Goal: Check status: Check status

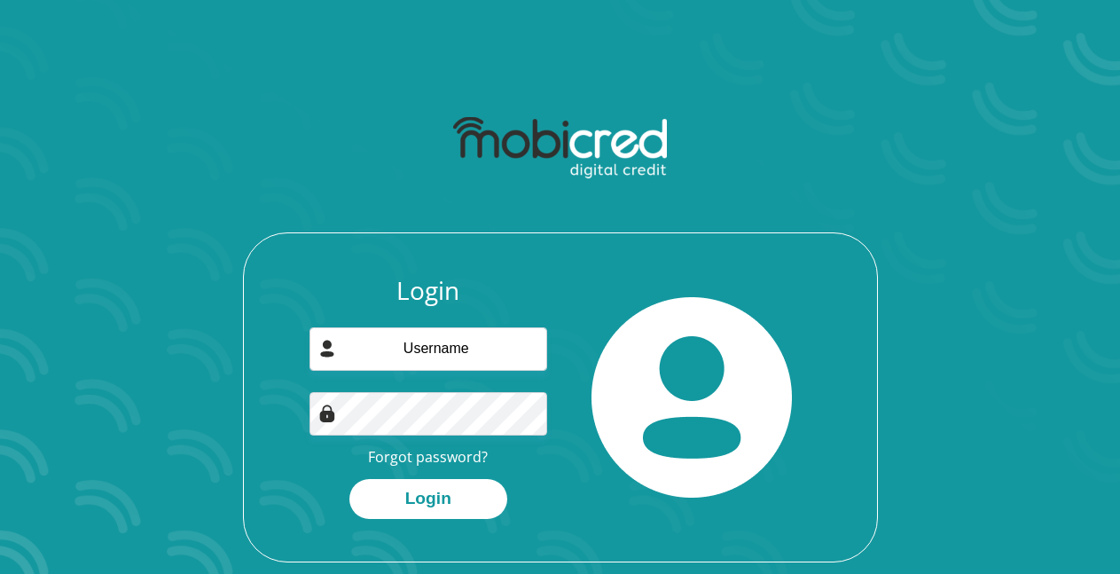
type input "[PERSON_NAME][EMAIL_ADDRESS][DOMAIN_NAME]"
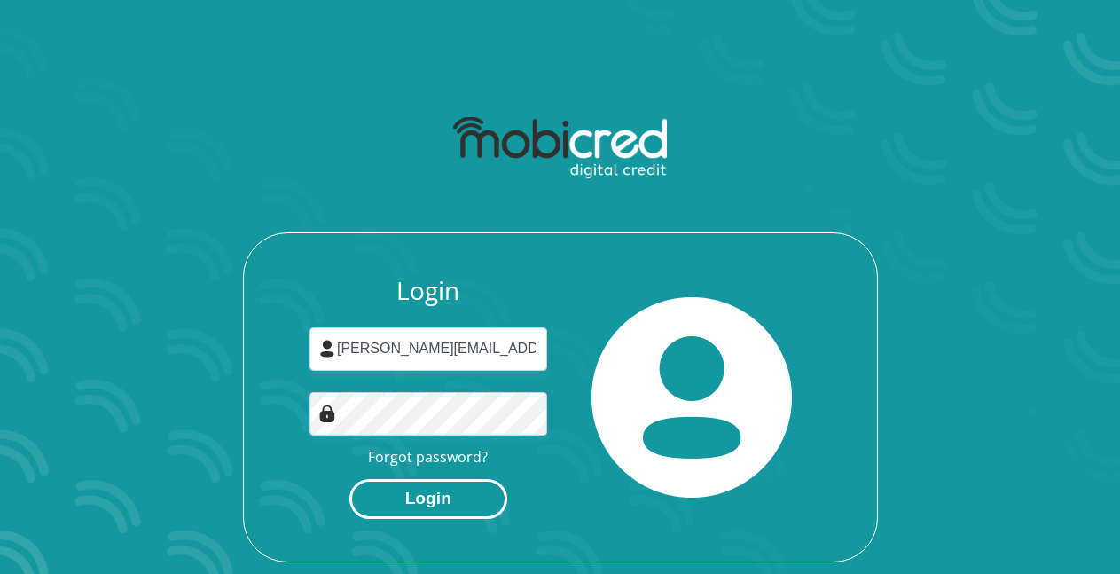
click at [415, 492] on button "Login" at bounding box center [428, 499] width 158 height 40
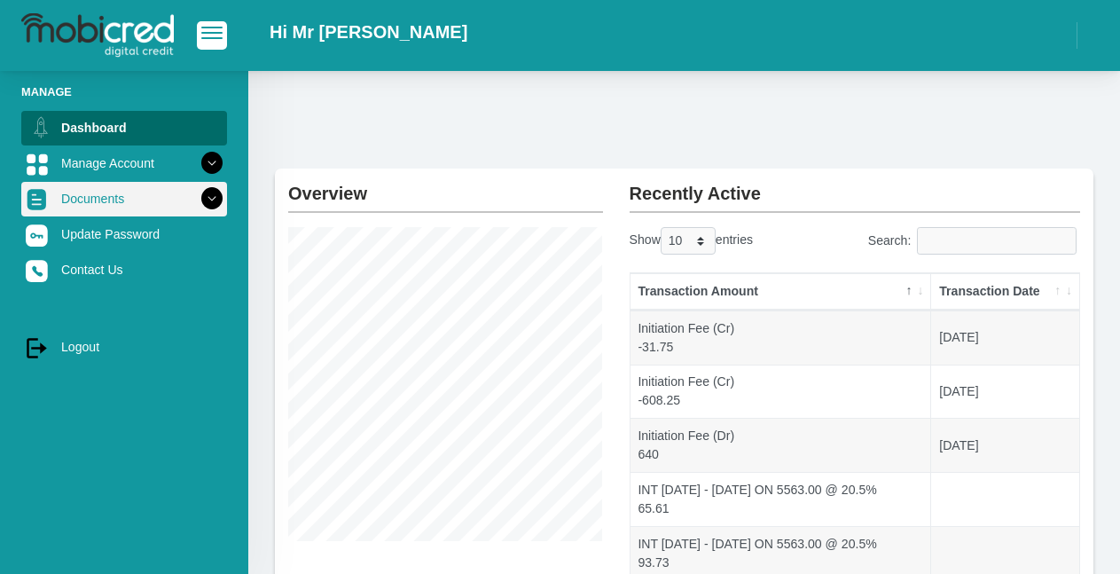
click at [106, 196] on link "Documents" at bounding box center [124, 199] width 206 height 34
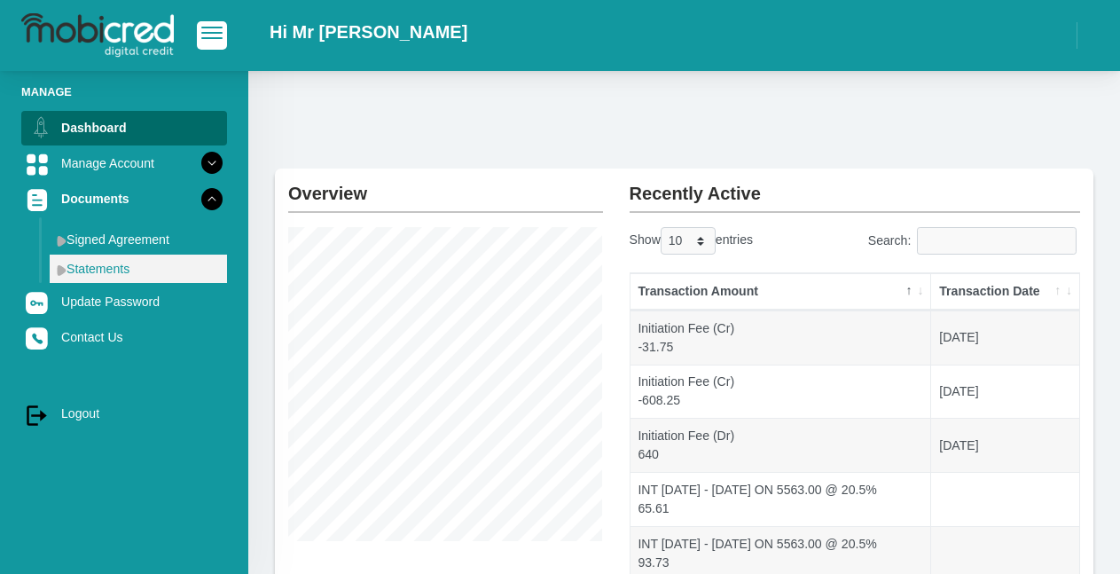
click at [90, 266] on link "Statements" at bounding box center [138, 269] width 177 height 28
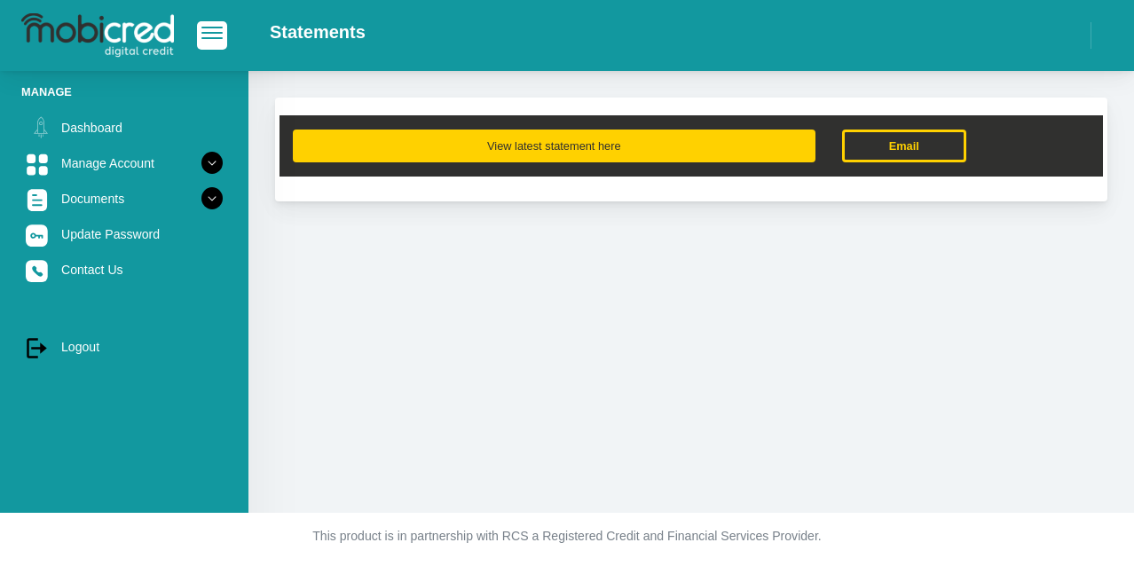
click at [539, 152] on button "View latest statement here" at bounding box center [554, 146] width 522 height 33
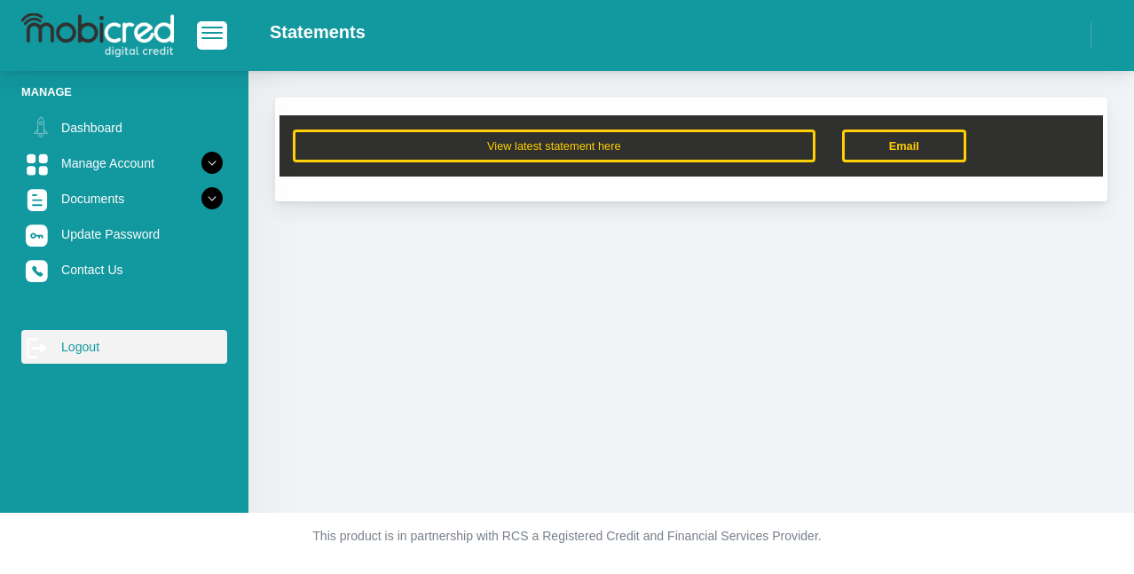
click at [80, 348] on link "log out Logout" at bounding box center [124, 347] width 206 height 34
